Goal: Navigation & Orientation: Find specific page/section

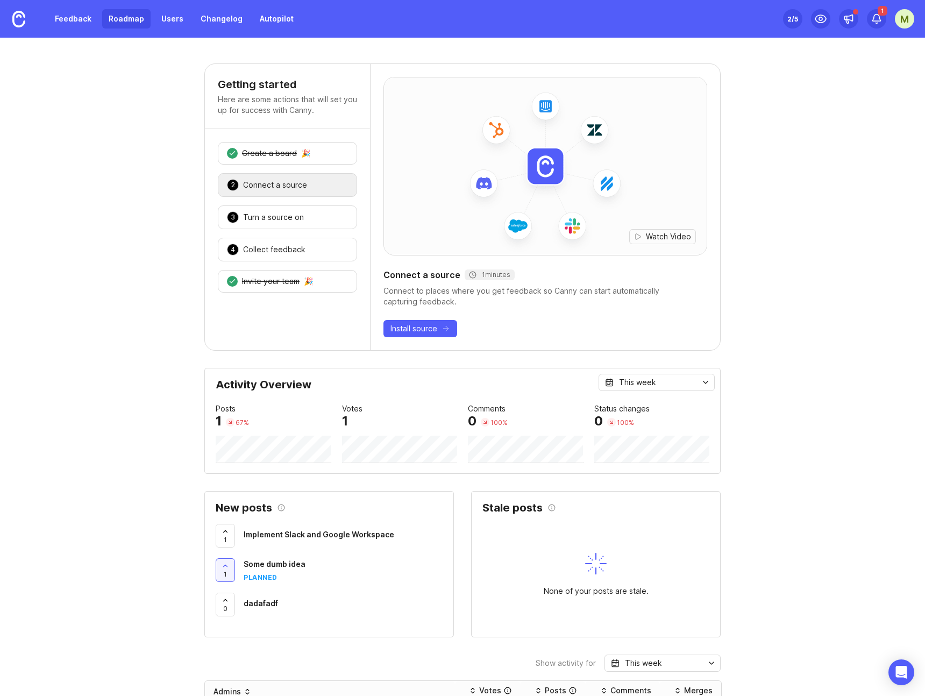
click at [113, 15] on link "Roadmap" at bounding box center [126, 18] width 48 height 19
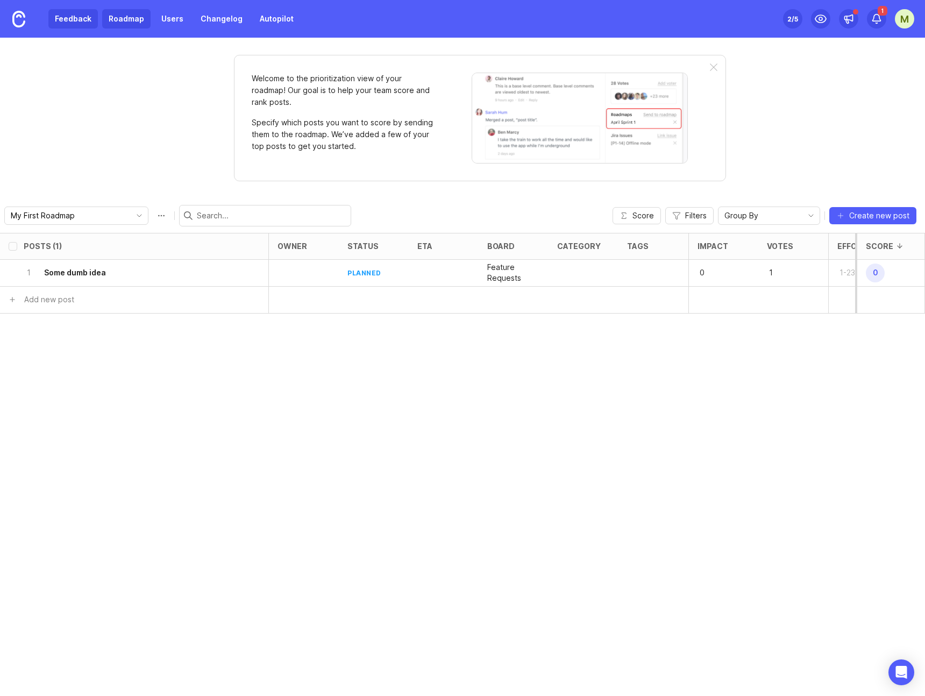
click at [59, 20] on link "Feedback" at bounding box center [72, 18] width 49 height 19
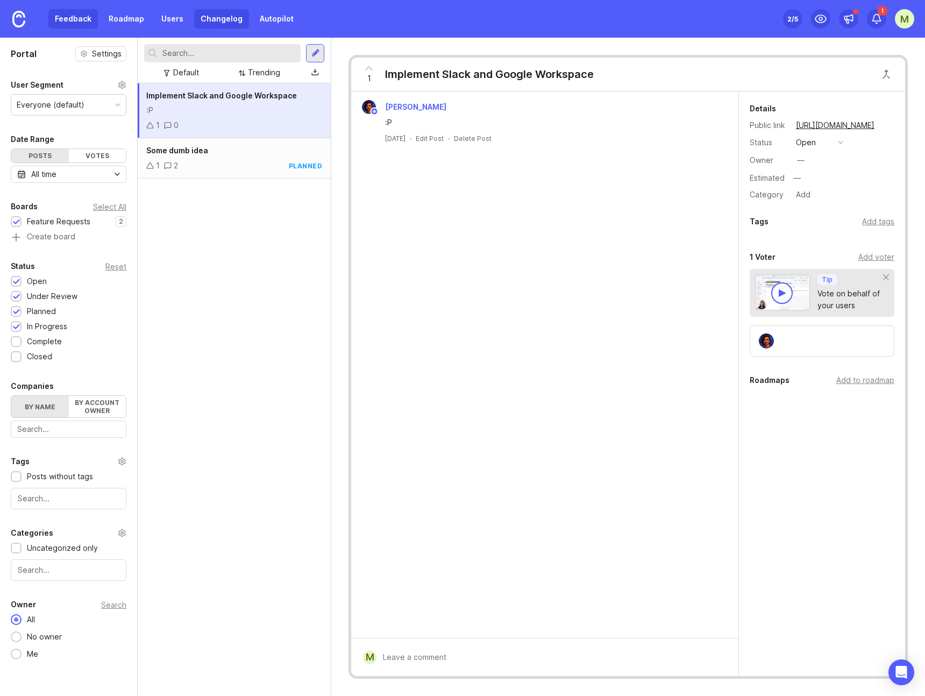
click at [233, 16] on link "Changelog" at bounding box center [221, 18] width 55 height 19
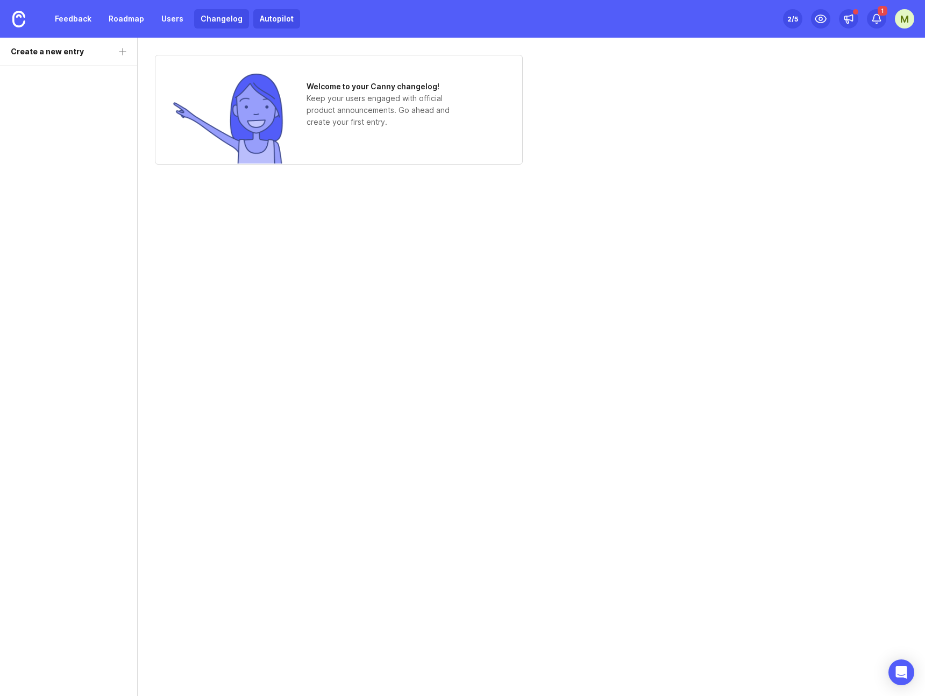
click at [274, 23] on link "Autopilot" at bounding box center [276, 18] width 47 height 19
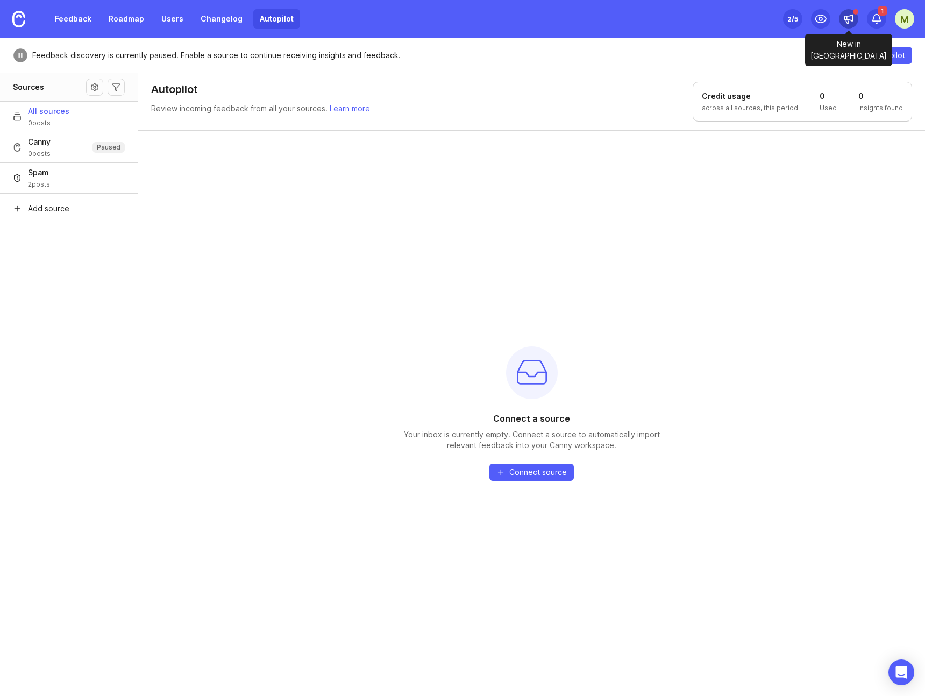
click at [845, 17] on icon at bounding box center [849, 18] width 8 height 6
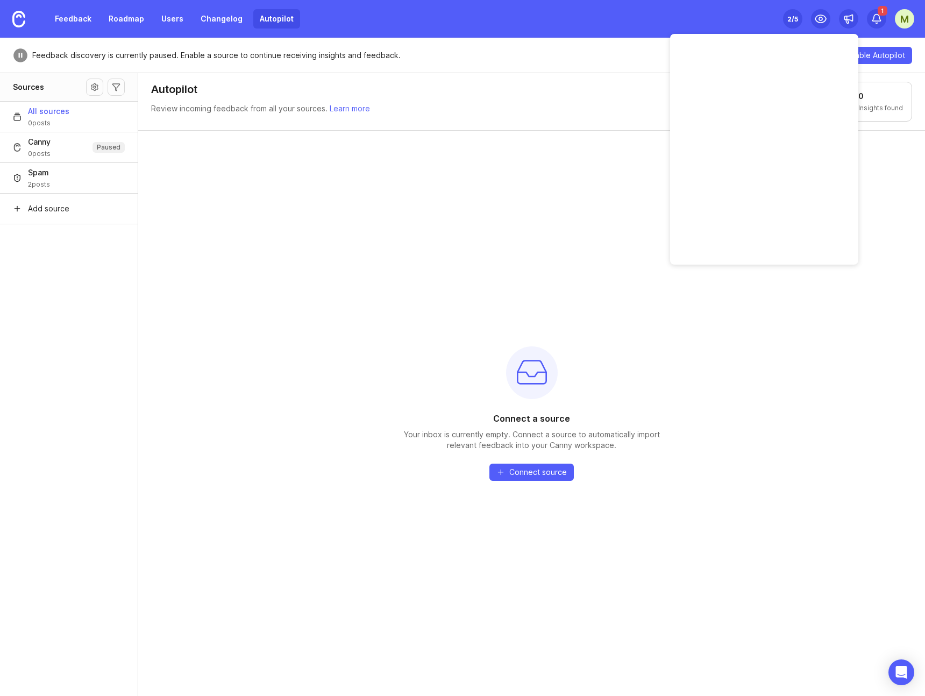
click at [599, 198] on div "Connect a source Your inbox is currently empty. Connect a source to automatical…" at bounding box center [531, 413] width 787 height 566
click at [875, 12] on div "1" at bounding box center [876, 18] width 19 height 19
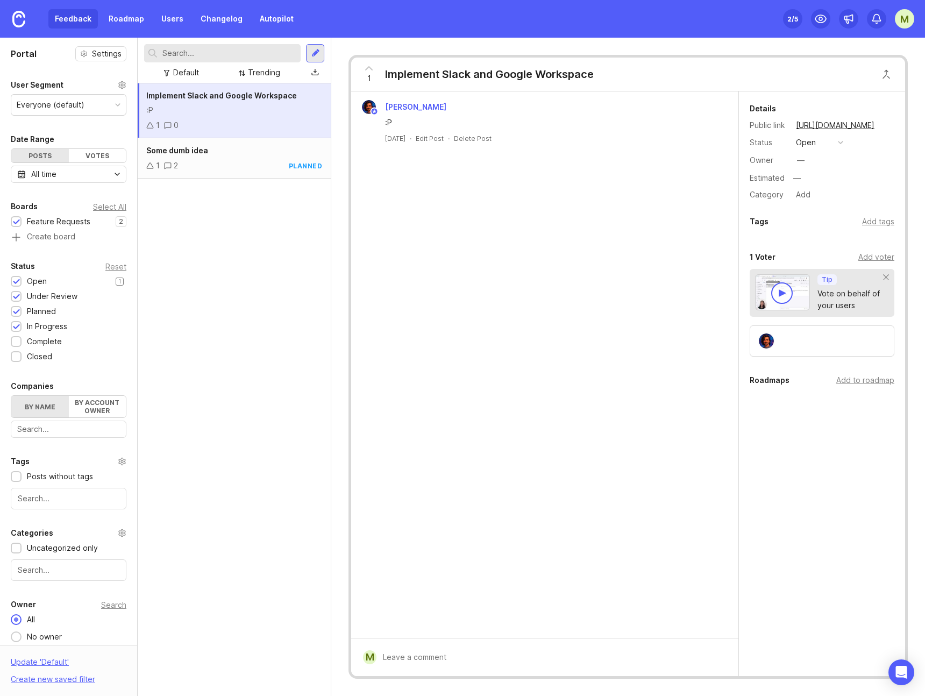
scroll to position [24, 0]
